Goal: Navigation & Orientation: Go to known website

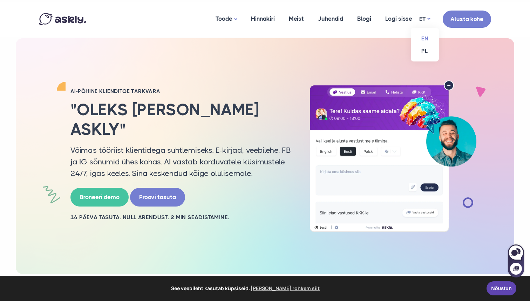
click at [425, 40] on link "EN" at bounding box center [425, 38] width 28 height 12
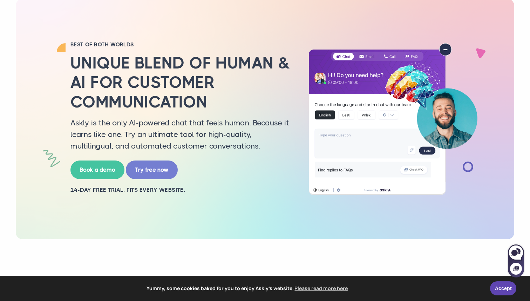
scroll to position [43, 0]
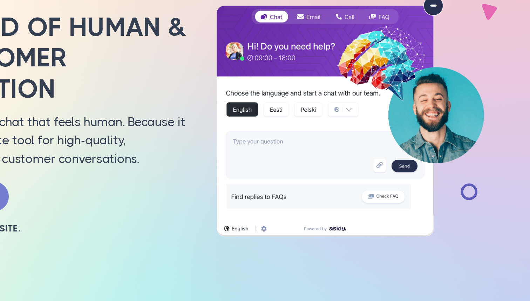
click at [352, 124] on img at bounding box center [393, 115] width 182 height 152
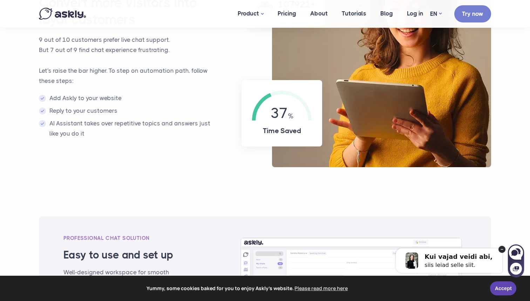
scroll to position [537, 0]
